Goal: Task Accomplishment & Management: Use online tool/utility

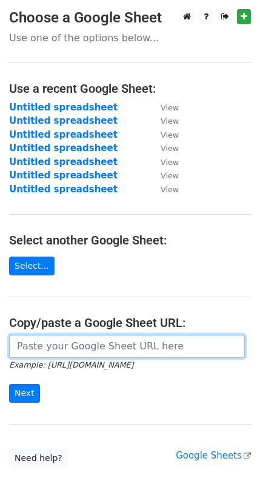
click at [20, 346] on input "url" at bounding box center [127, 346] width 236 height 23
paste input "[URL][DOMAIN_NAME]"
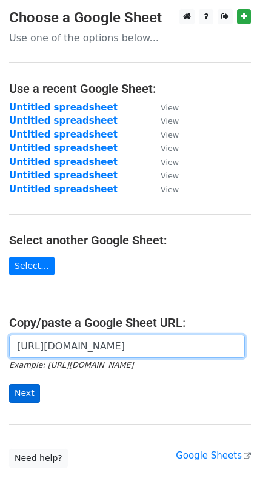
type input "[URL][DOMAIN_NAME]"
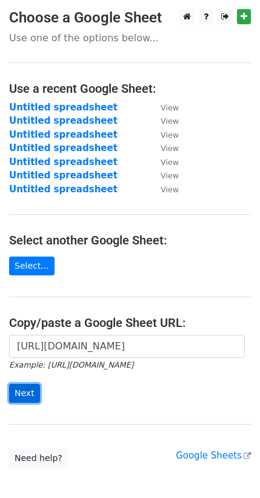
click at [18, 392] on input "Next" at bounding box center [24, 393] width 31 height 19
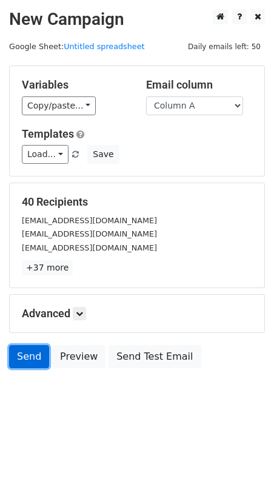
click at [34, 349] on link "Send" at bounding box center [29, 356] width 40 height 23
